Goal: Transaction & Acquisition: Purchase product/service

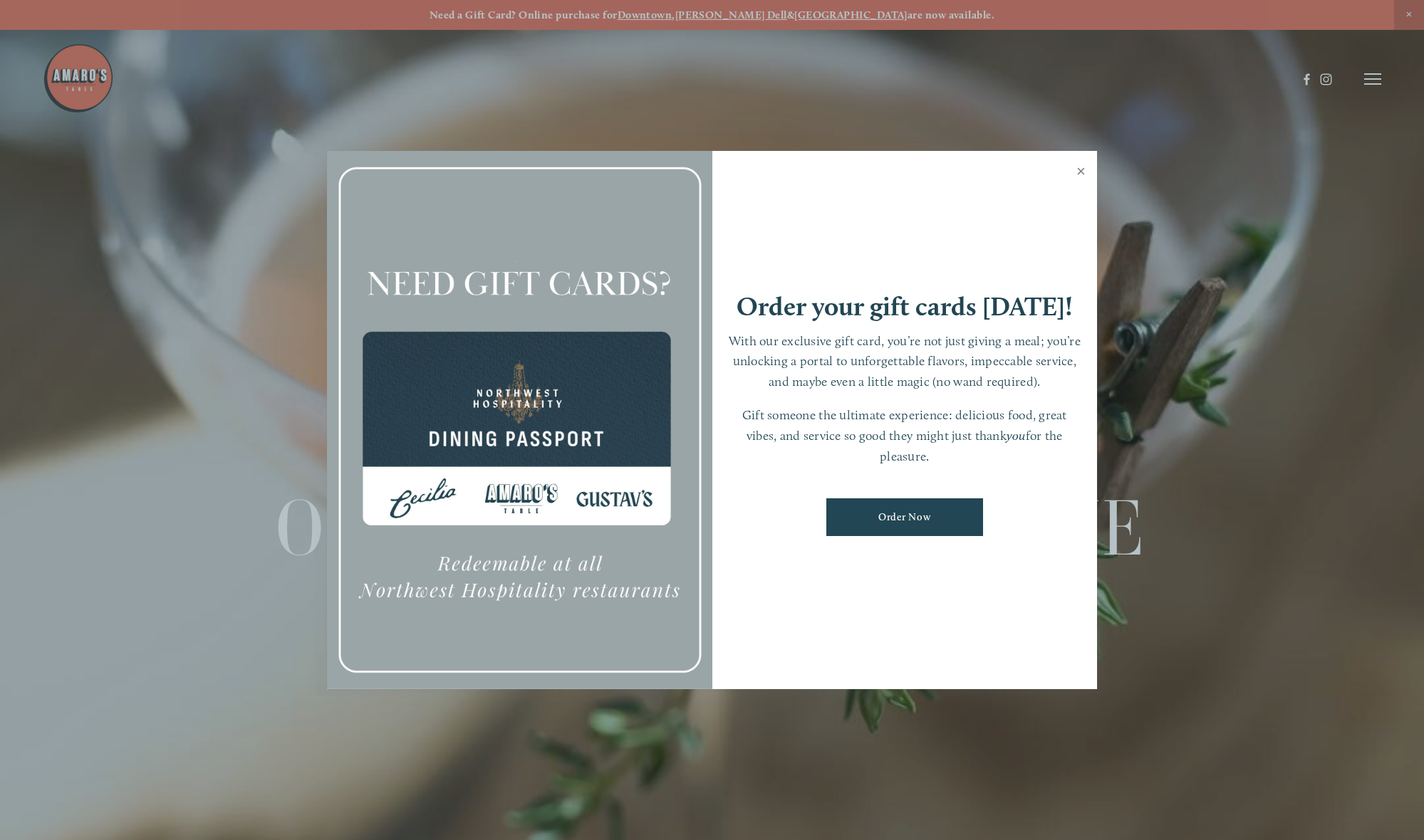
click at [1083, 168] on link "Close" at bounding box center [1080, 173] width 28 height 40
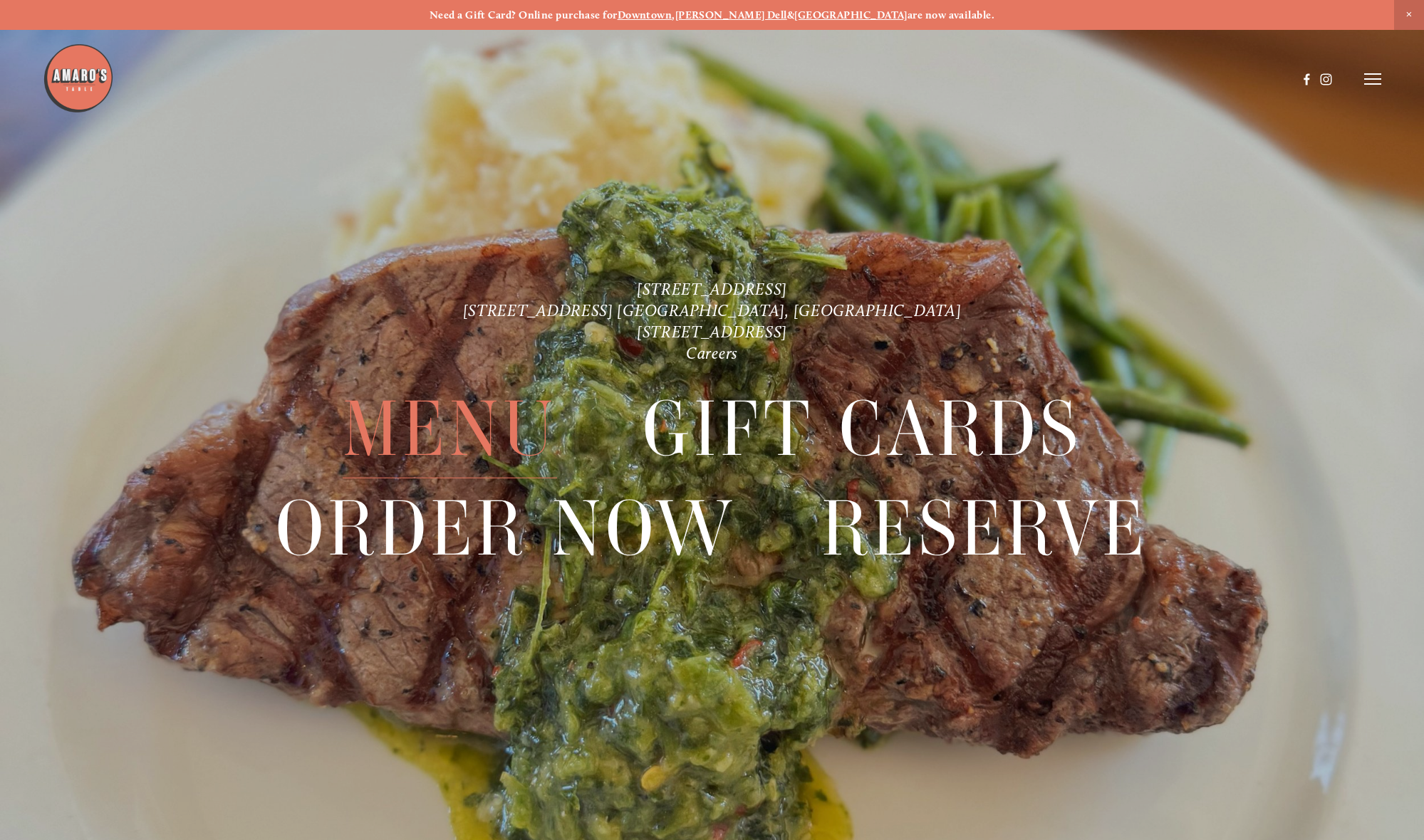
click at [532, 434] on span "Menu" at bounding box center [450, 428] width 215 height 99
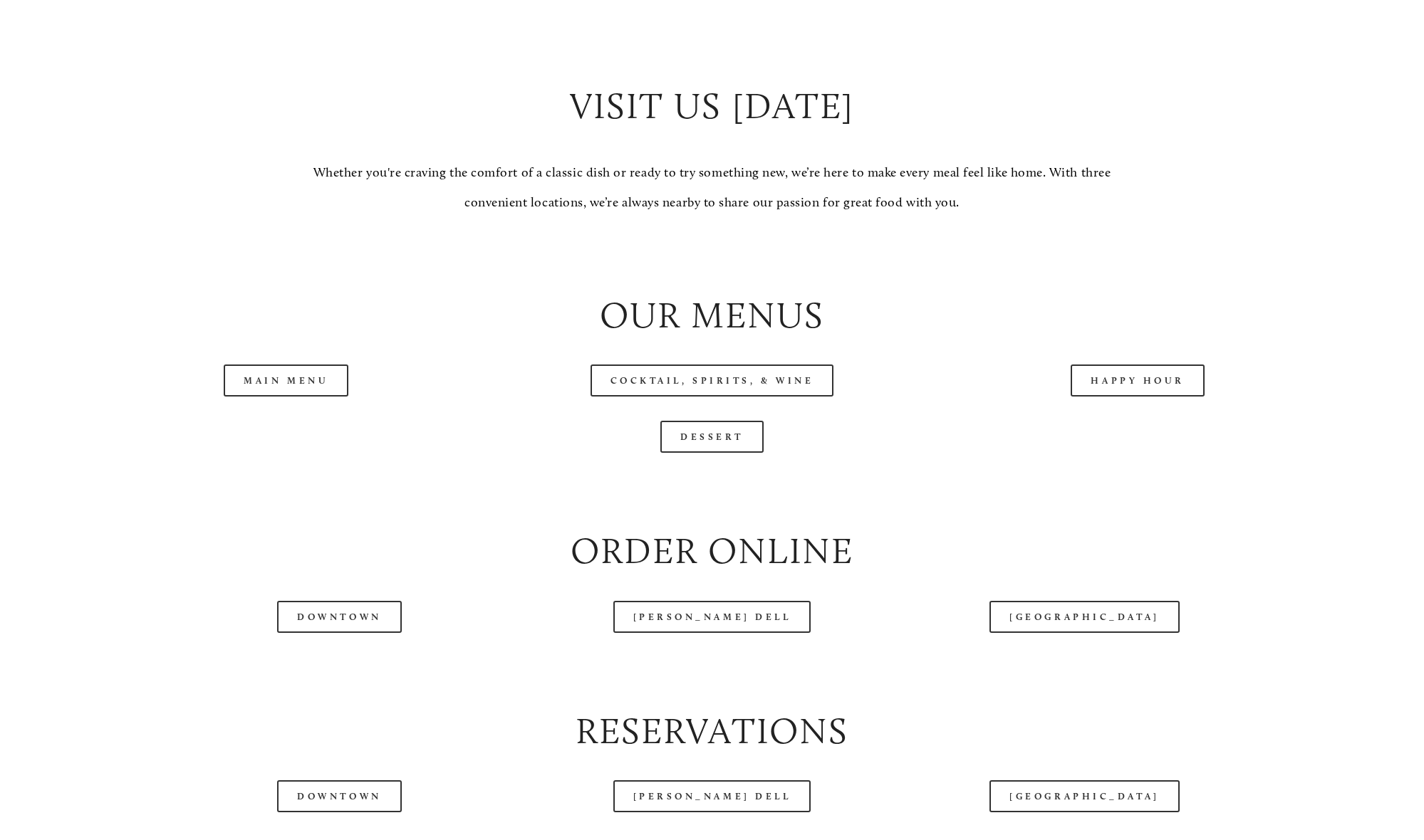
scroll to position [1499, 0]
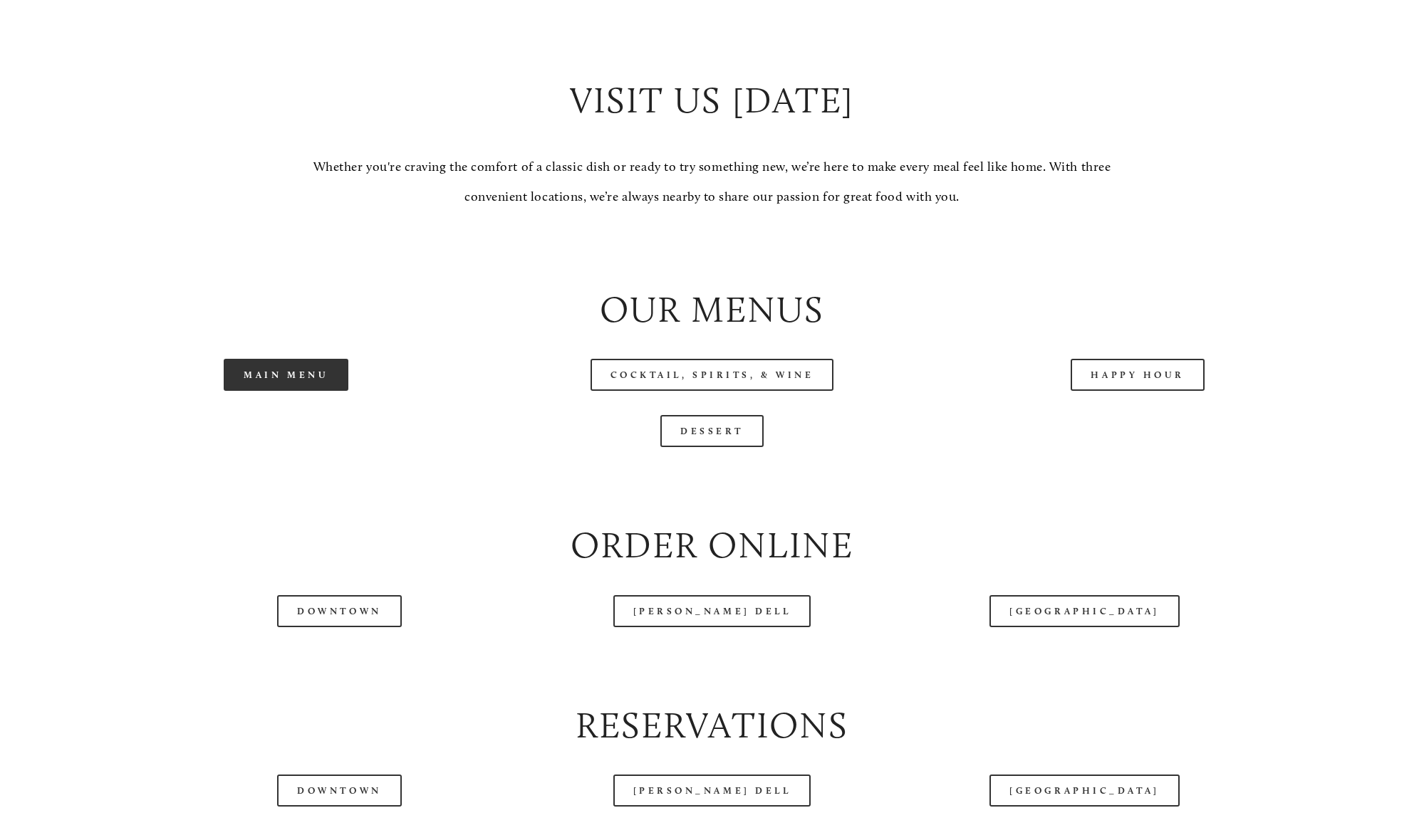
click at [300, 374] on link "Main Menu" at bounding box center [286, 374] width 124 height 32
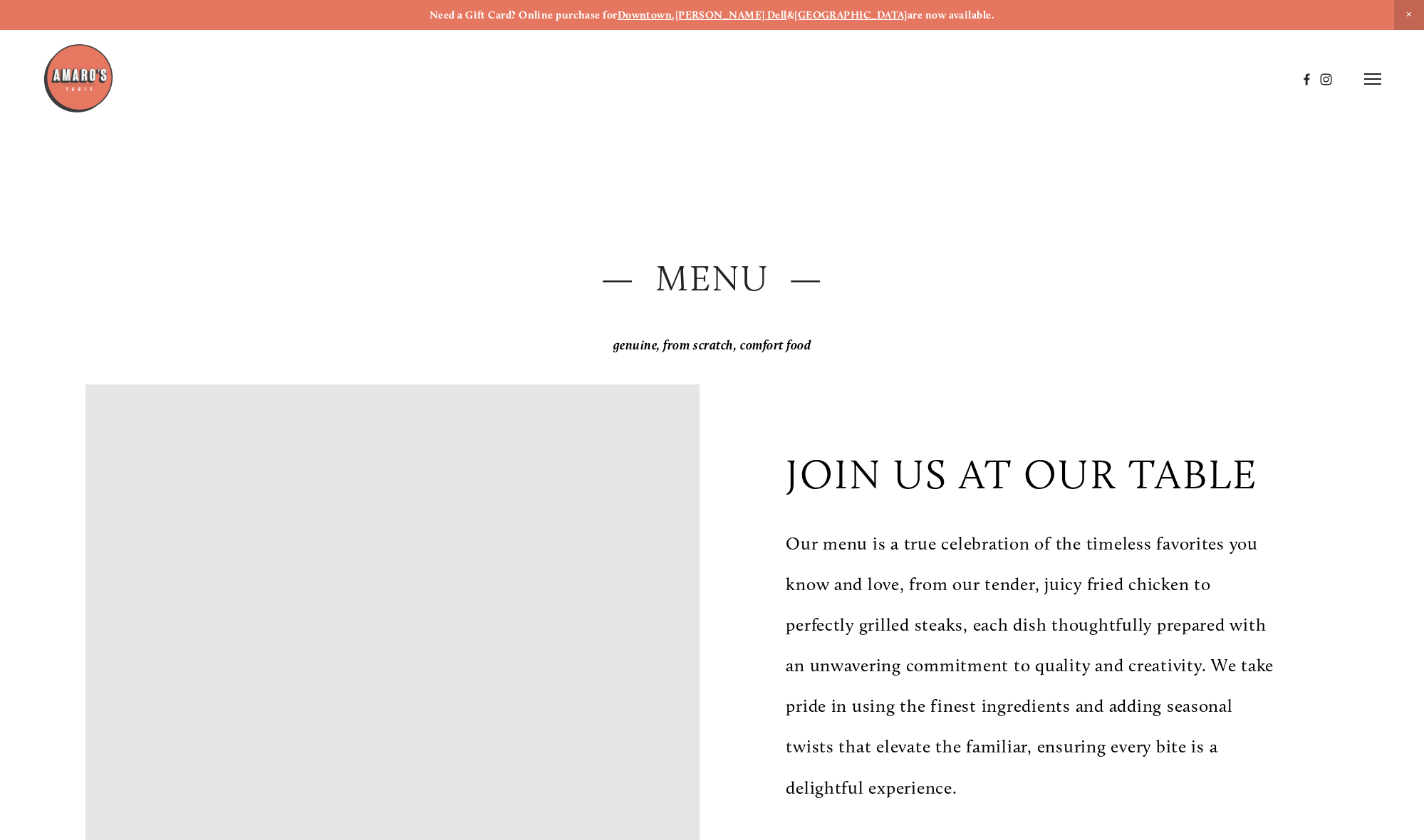
scroll to position [0, 0]
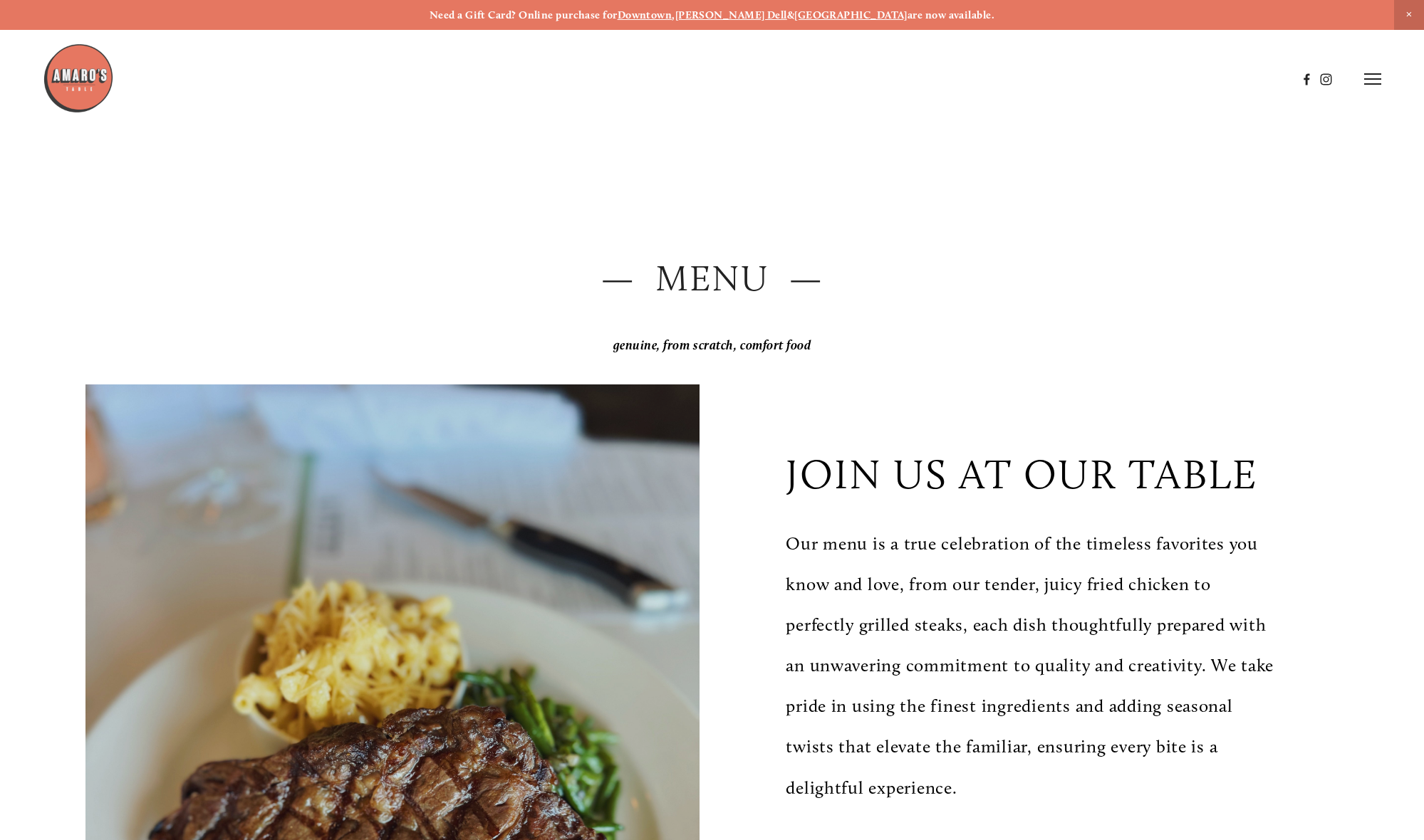
click at [1380, 78] on icon at bounding box center [1372, 78] width 17 height 12
click at [1129, 80] on span "Order Now" at bounding box center [1123, 78] width 58 height 13
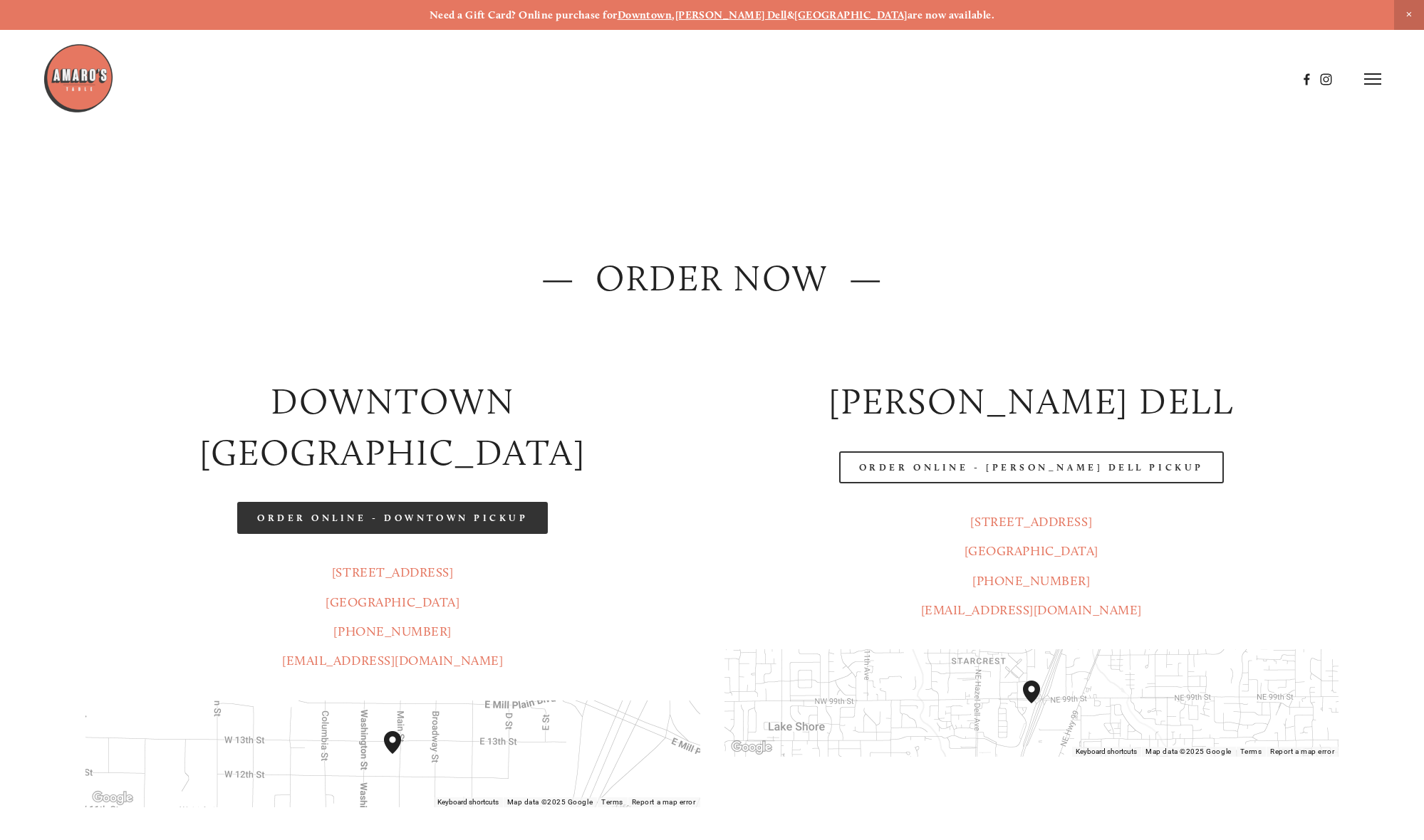
click at [451, 502] on link "Order Online - Downtown pickup" at bounding box center [392, 518] width 311 height 32
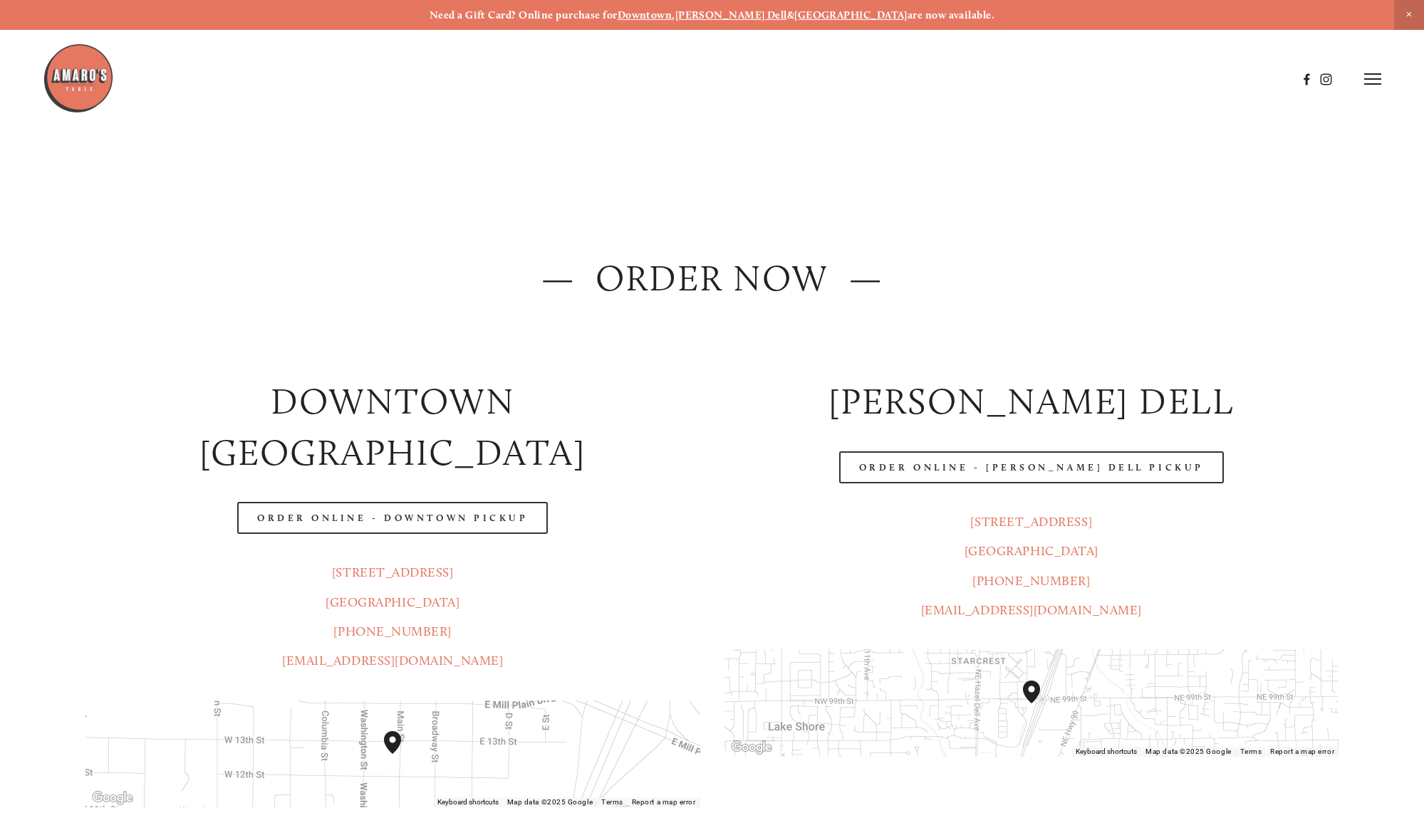
click at [1360, 80] on header "Menu Order Now Visit Gallery 0" at bounding box center [712, 79] width 1338 height 159
click at [1371, 81] on icon at bounding box center [1372, 78] width 17 height 12
drag, startPoint x: 1071, startPoint y: 77, endPoint x: 1062, endPoint y: 107, distance: 31.3
click at [1071, 77] on span "Menu" at bounding box center [1068, 78] width 30 height 13
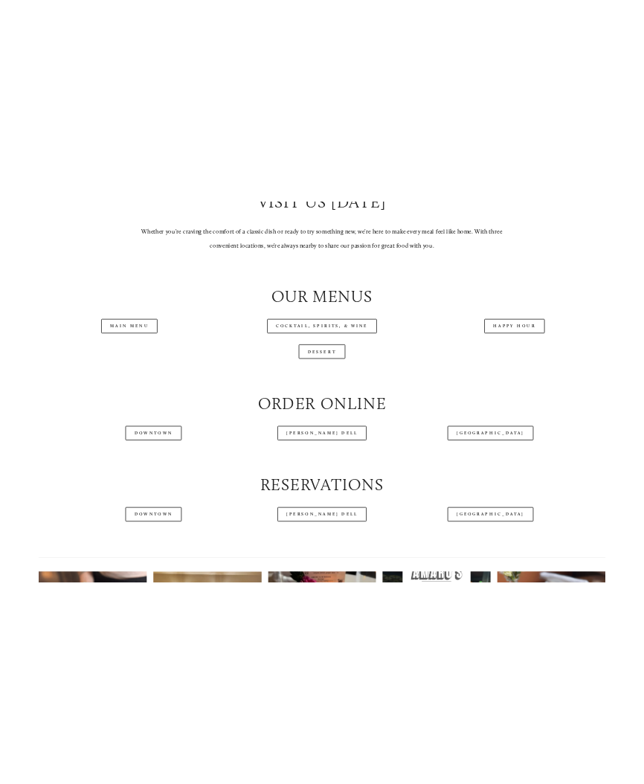
scroll to position [1689, 0]
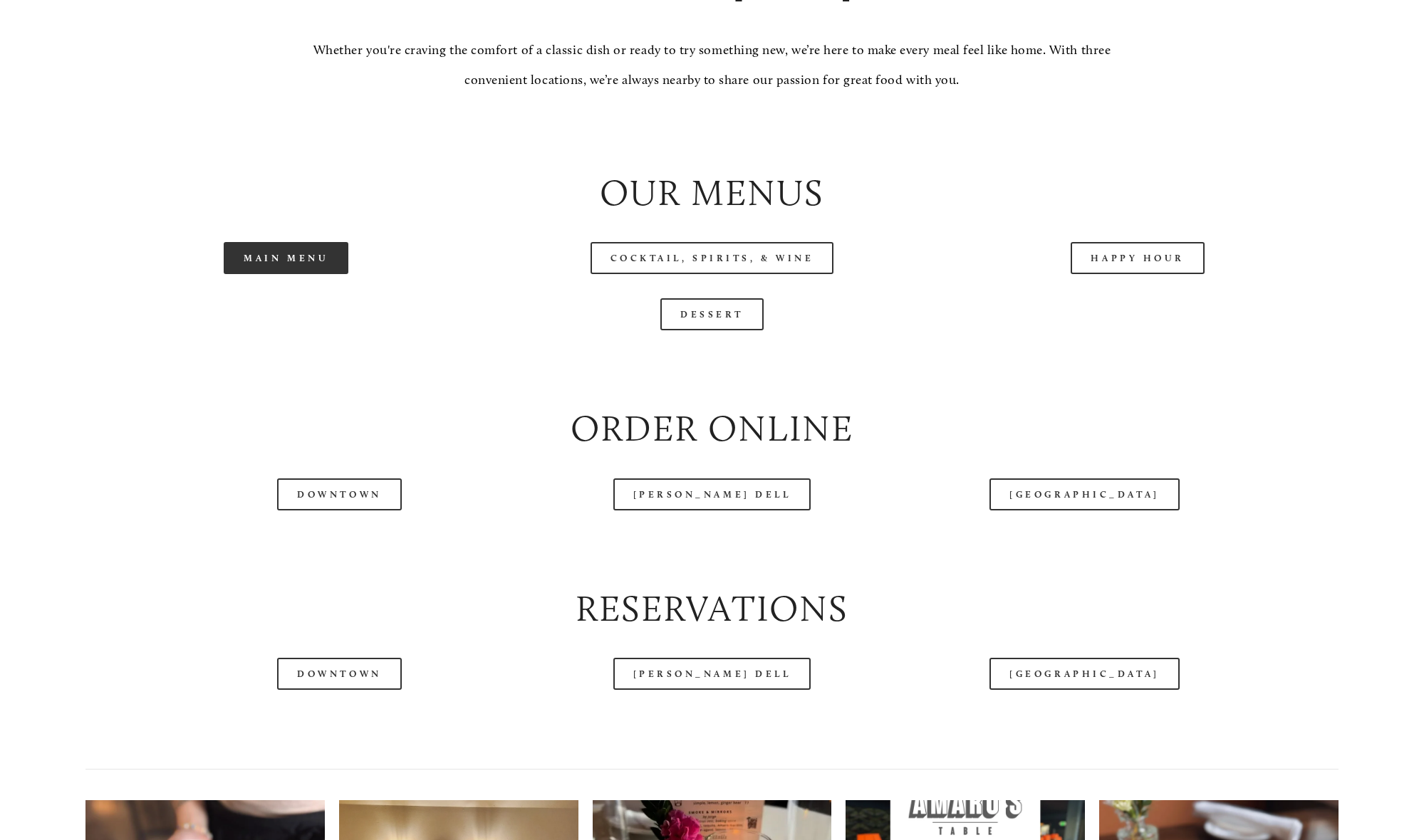
click at [307, 264] on link "Main Menu" at bounding box center [286, 257] width 124 height 32
